Goal: Ask a question

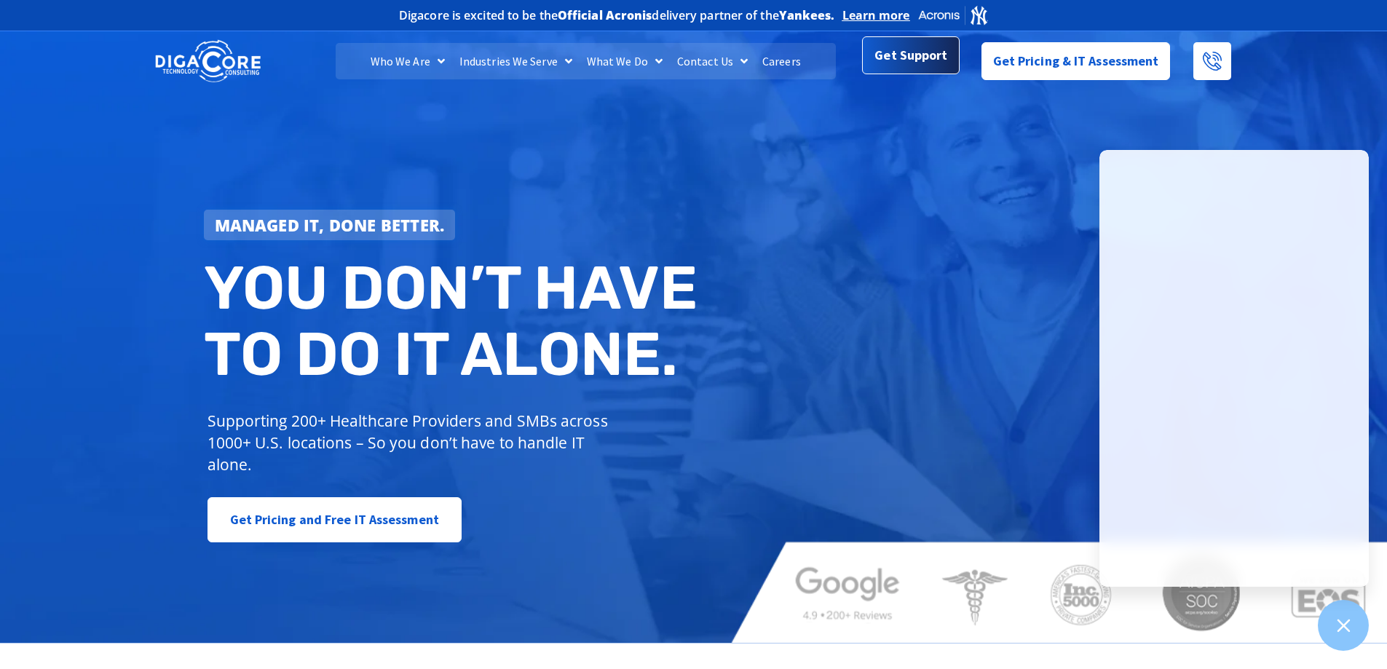
click at [935, 74] on link "Get Support" at bounding box center [910, 55] width 97 height 38
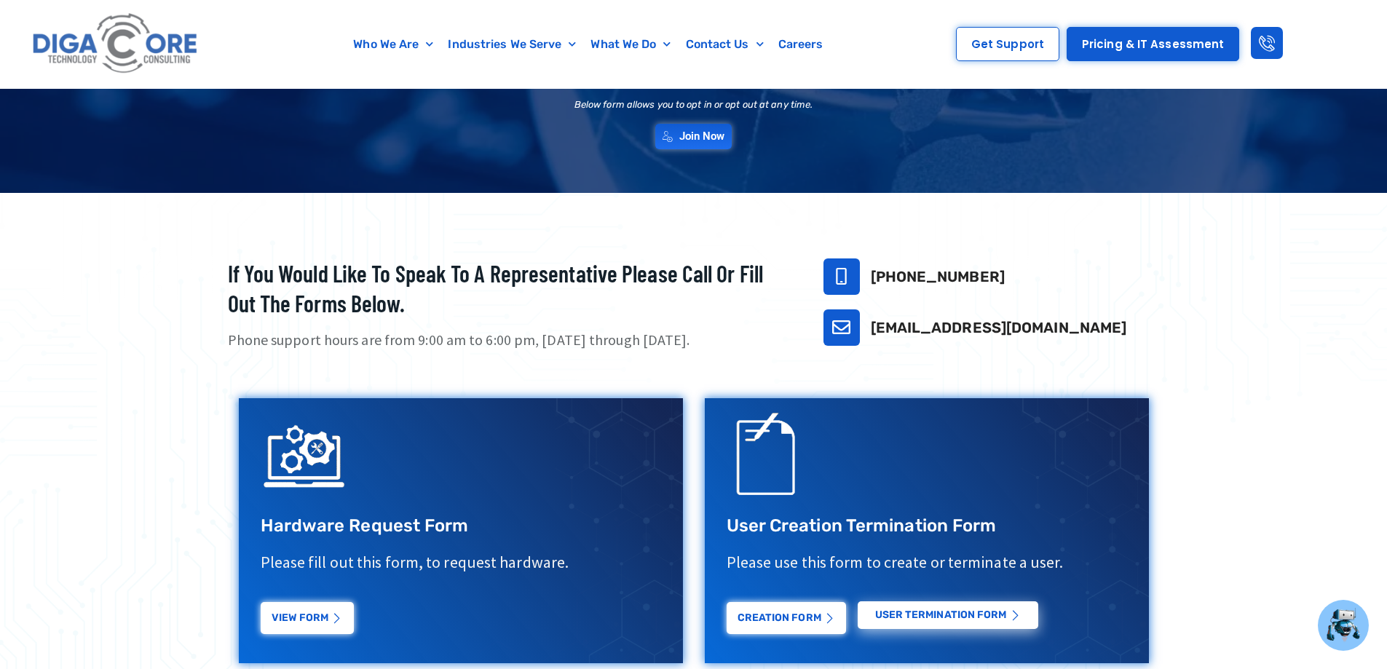
scroll to position [437, 0]
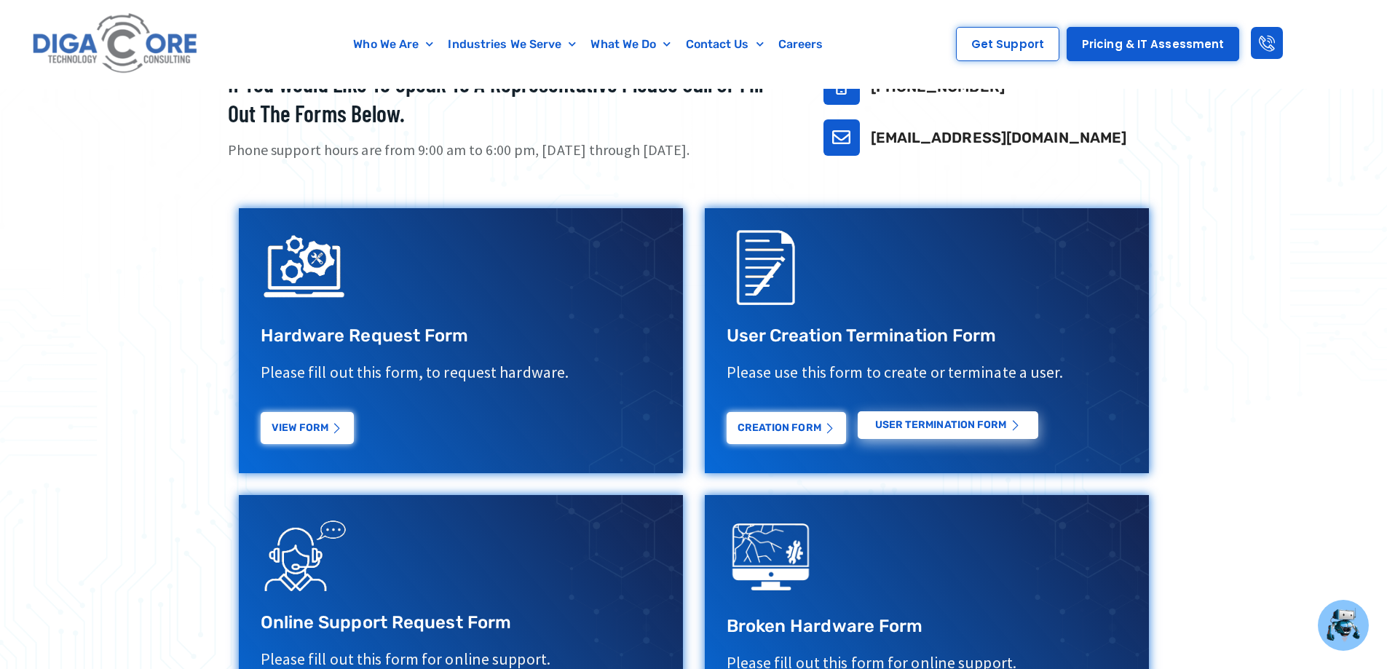
click at [439, 362] on p "Please fill out this form, to request hardware." at bounding box center [461, 372] width 400 height 21
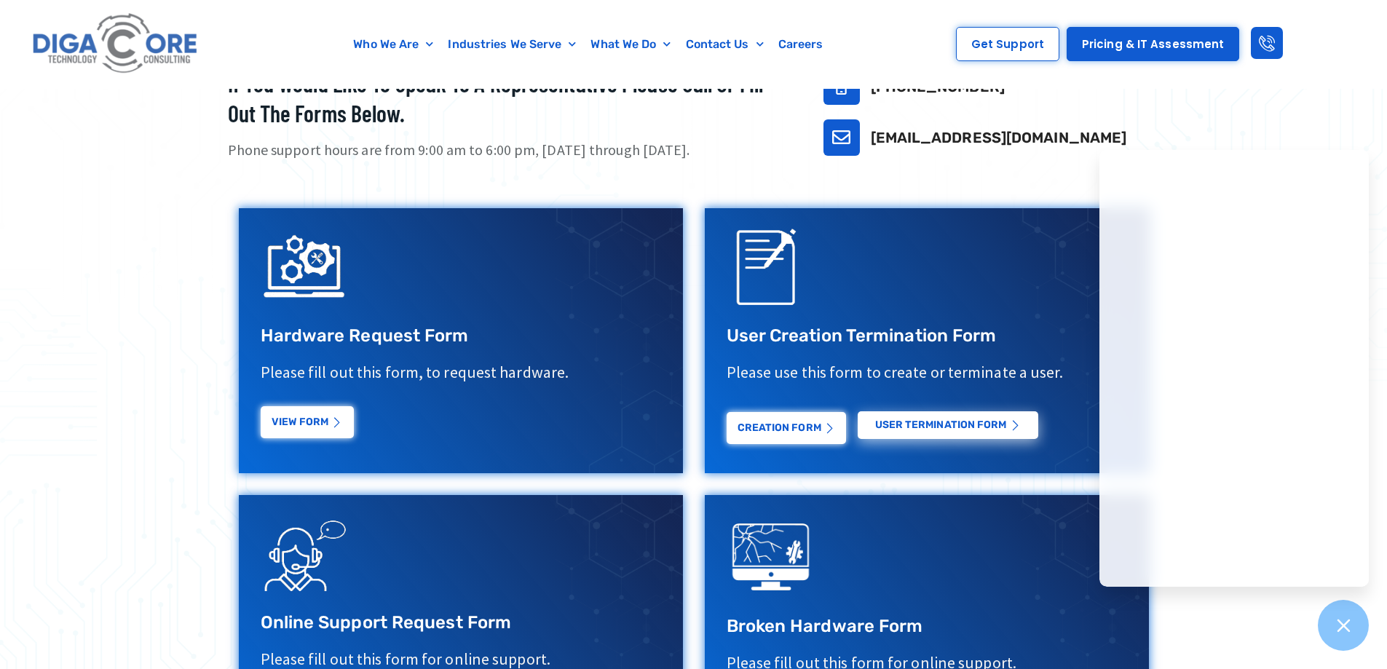
click at [307, 432] on link "View Form" at bounding box center [307, 422] width 93 height 32
